Goal: Task Accomplishment & Management: Complete application form

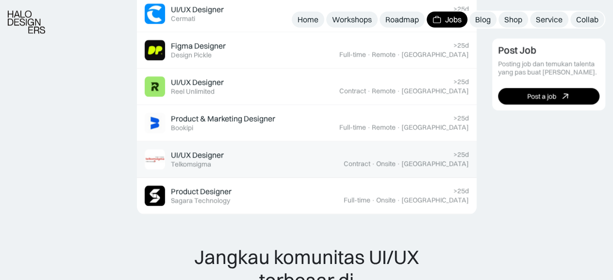
scroll to position [832, 0]
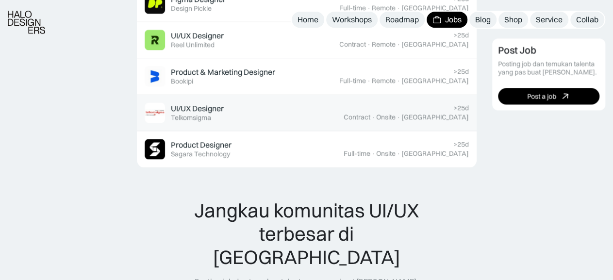
click at [236, 107] on div "UI/UX Designer Featured Telkomsigma" at bounding box center [244, 112] width 199 height 20
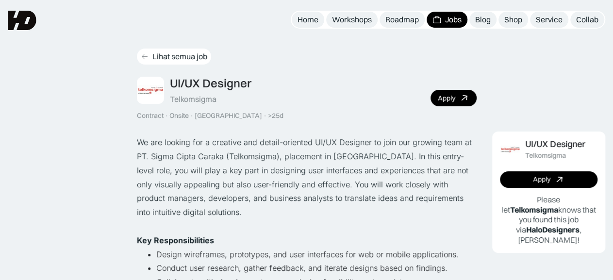
click at [148, 60] on icon at bounding box center [145, 56] width 8 height 8
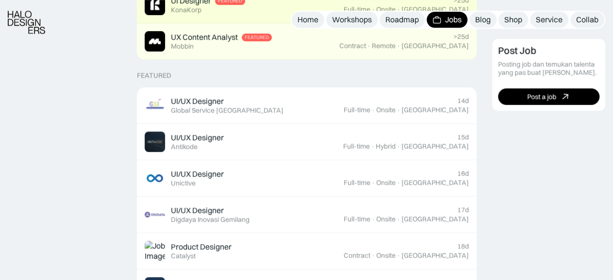
scroll to position [337, 0]
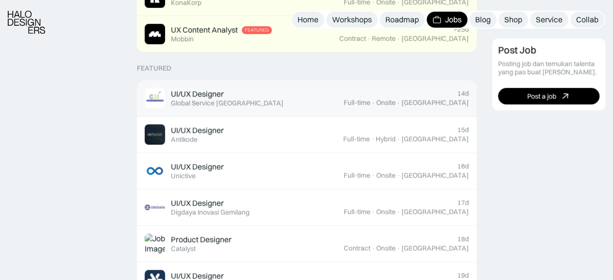
click at [294, 93] on div "UI/UX Designer Featured Global Service Indonesia" at bounding box center [244, 98] width 199 height 20
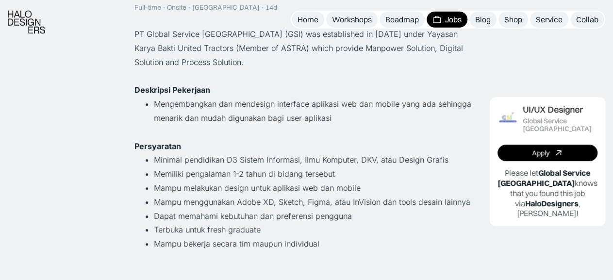
scroll to position [168, 0]
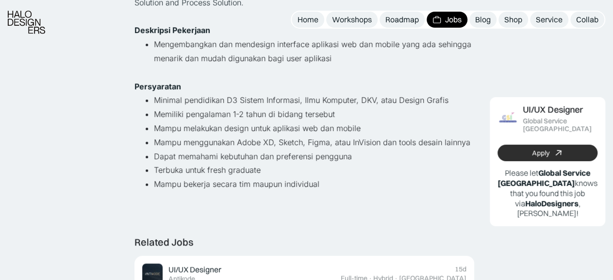
click at [544, 153] on div "Apply" at bounding box center [540, 153] width 17 height 8
